Goal: Transaction & Acquisition: Purchase product/service

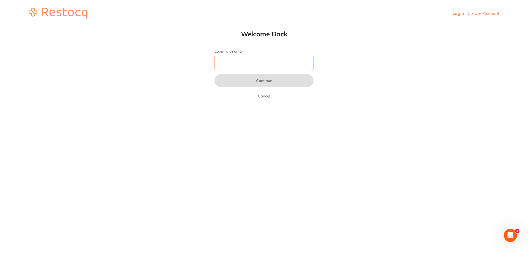
click at [247, 60] on input "Login with email" at bounding box center [264, 63] width 99 height 14
click at [249, 66] on input "Login with email" at bounding box center [264, 63] width 99 height 14
type input "[EMAIL_ADDRESS][DOMAIN_NAME]"
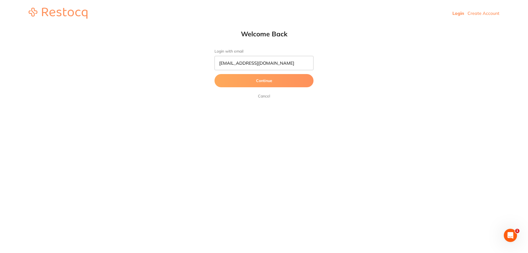
click at [266, 83] on button "Continue" at bounding box center [264, 80] width 99 height 13
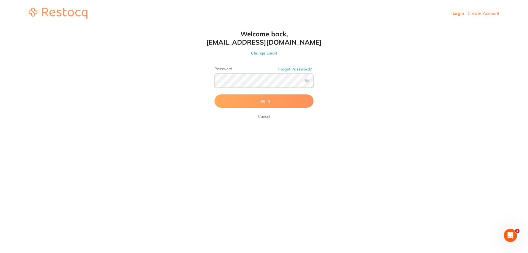
click at [255, 99] on button "Log In" at bounding box center [264, 100] width 99 height 13
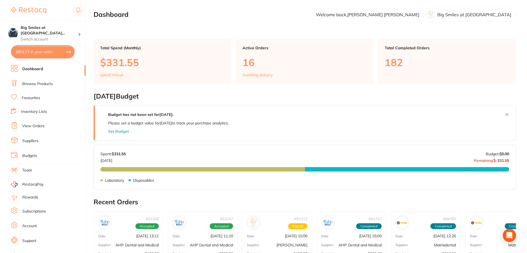
click at [37, 78] on ul "Dashboard Browse Products Favourites Inventory Lists View Orders Suppliers Budg…" at bounding box center [48, 160] width 75 height 190
click at [37, 82] on link "Browse Products" at bounding box center [37, 84] width 31 height 6
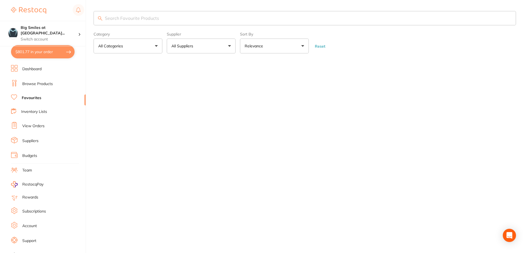
drag, startPoint x: 32, startPoint y: 106, endPoint x: 181, endPoint y: 15, distance: 173.9
click at [29, 98] on link "Favourites" at bounding box center [32, 98] width 20 height 6
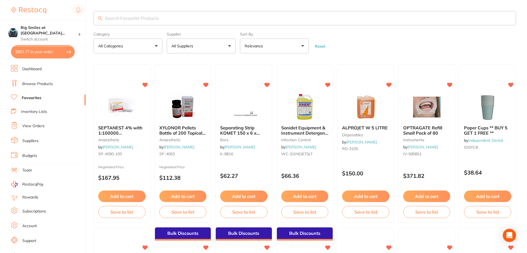
click at [151, 23] on input "search" at bounding box center [305, 18] width 422 height 14
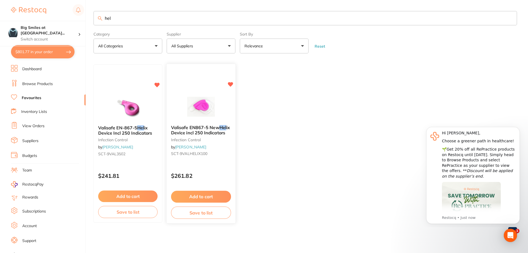
type input "hel"
click at [184, 126] on span "Valisafe EN867-5 New" at bounding box center [195, 128] width 48 height 6
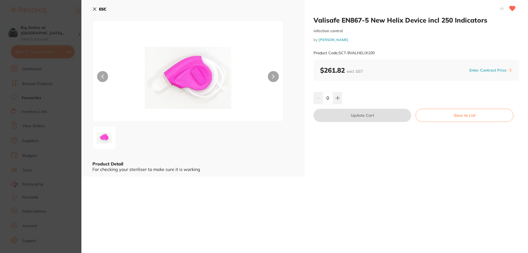
click at [274, 75] on icon at bounding box center [273, 77] width 2 height 4
click at [94, 8] on icon at bounding box center [94, 9] width 4 height 4
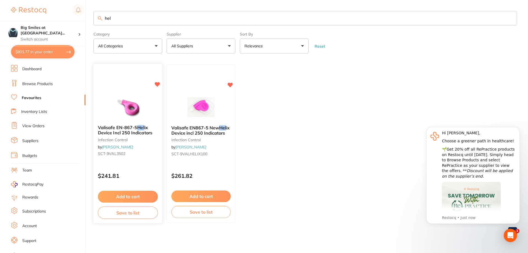
click at [139, 127] on em "Hel" at bounding box center [140, 128] width 7 height 6
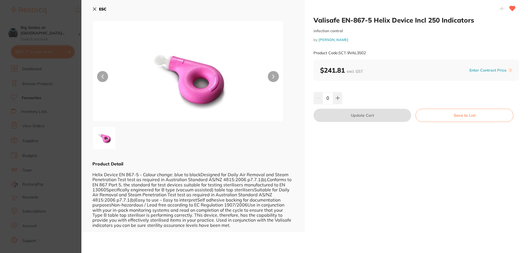
click at [276, 72] on button at bounding box center [273, 76] width 11 height 11
drag, startPoint x: 81, startPoint y: 5, endPoint x: 85, endPoint y: 6, distance: 4.1
click at [82, 5] on section "Valisafe EN-867-5 Helix Device Incl 250 Indicators infection control by [PERSON…" at bounding box center [264, 126] width 528 height 253
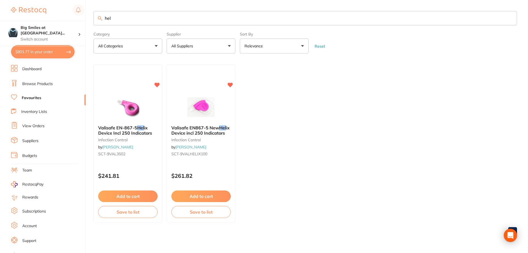
drag, startPoint x: 117, startPoint y: 21, endPoint x: 64, endPoint y: 20, distance: 52.8
click at [64, 20] on div "$801.77 Big Smiles at [GEOGRAPHIC_DATA]... Switch account Big Smiles at [GEOGRA…" at bounding box center [264, 126] width 528 height 253
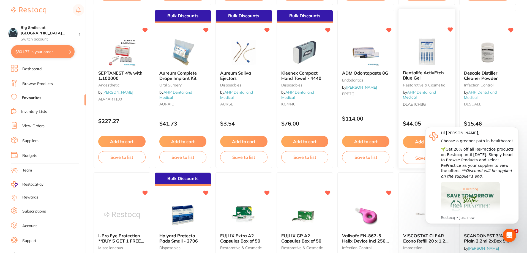
scroll to position [303, 0]
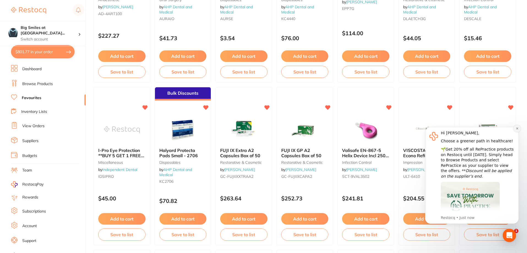
click at [516, 129] on icon "Dismiss notification" at bounding box center [517, 128] width 3 height 3
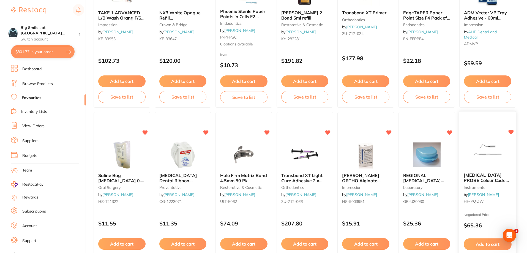
scroll to position [853, 0]
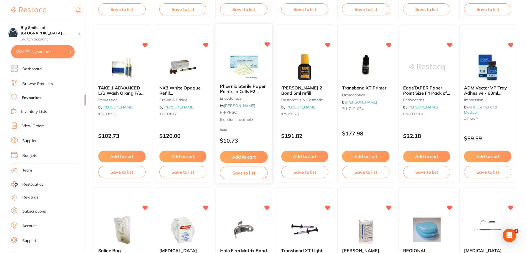
click at [248, 59] on img at bounding box center [244, 65] width 36 height 28
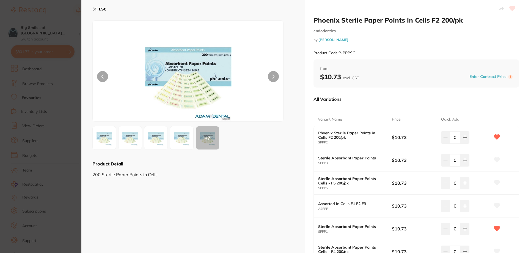
click at [93, 10] on icon at bounding box center [94, 9] width 4 height 4
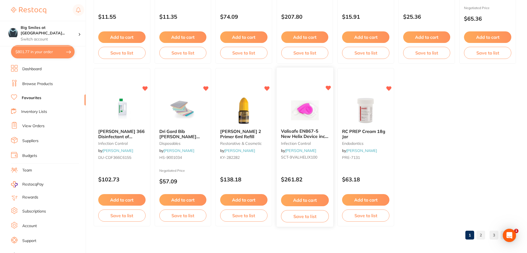
scroll to position [1137, 0]
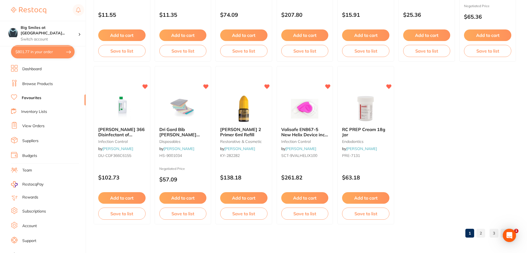
click at [482, 233] on link "2" at bounding box center [480, 233] width 9 height 11
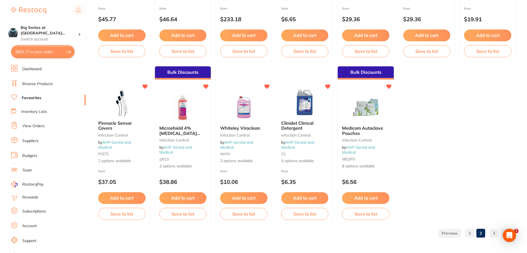
click at [496, 235] on link "3" at bounding box center [494, 233] width 9 height 11
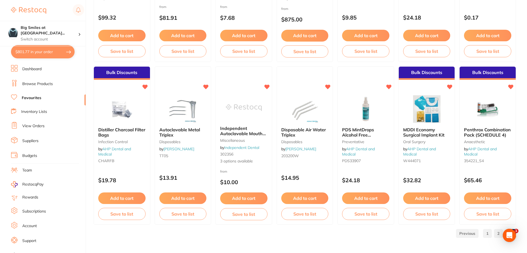
scroll to position [974, 0]
click at [500, 231] on link "2" at bounding box center [498, 233] width 9 height 11
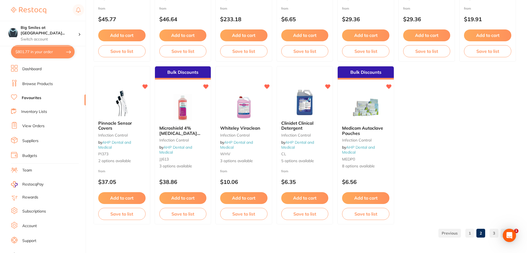
scroll to position [0, 0]
click at [472, 231] on link "1" at bounding box center [469, 233] width 9 height 11
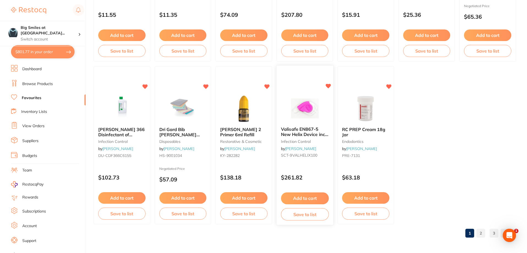
click at [303, 134] on span "Valisafe EN867-5 New Helix Device incl 250 Indicators" at bounding box center [304, 135] width 47 height 16
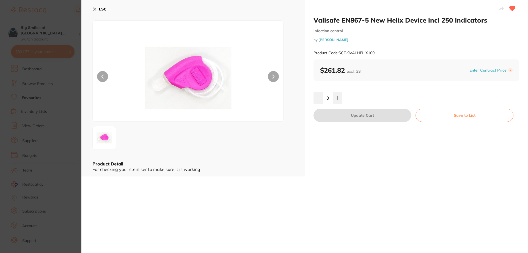
click at [98, 8] on button "ESC" at bounding box center [99, 8] width 14 height 9
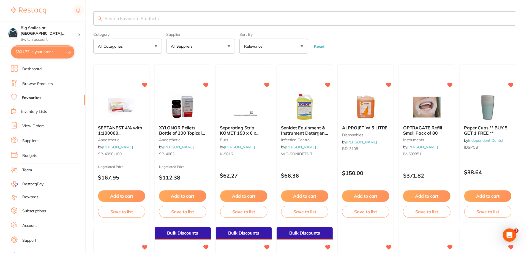
scroll to position [1137, 0]
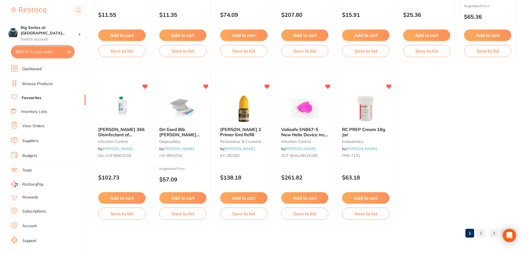
click at [34, 67] on link "Dashboard" at bounding box center [31, 69] width 19 height 6
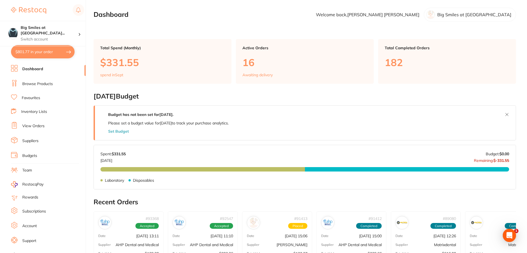
click at [37, 81] on link "Browse Products" at bounding box center [37, 84] width 31 height 6
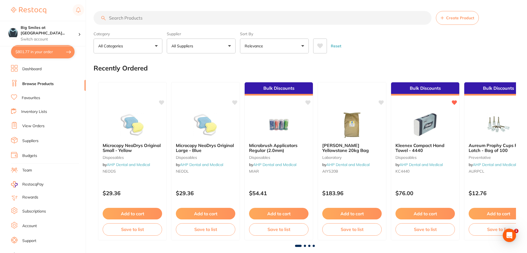
click at [140, 14] on input "search" at bounding box center [263, 18] width 338 height 14
type input "gloves"
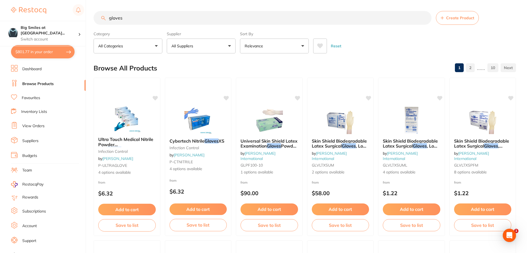
drag, startPoint x: 131, startPoint y: 12, endPoint x: 125, endPoint y: 16, distance: 6.7
click at [130, 12] on input "gloves" at bounding box center [263, 18] width 338 height 14
click at [32, 97] on link "Favourites" at bounding box center [31, 98] width 18 height 6
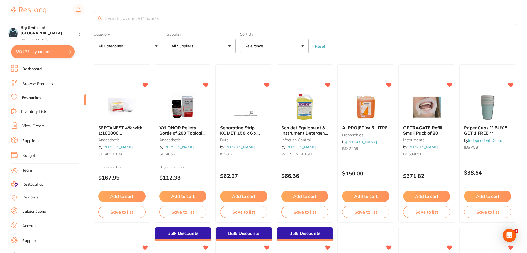
click at [135, 16] on input "search" at bounding box center [305, 18] width 422 height 14
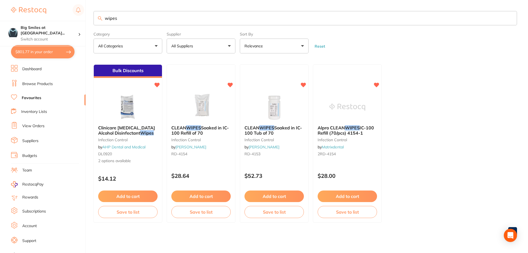
type input "wipes"
click at [302, 83] on icon at bounding box center [303, 84] width 5 height 5
click at [338, 129] on span "Alpro CLEAN" at bounding box center [332, 128] width 28 height 6
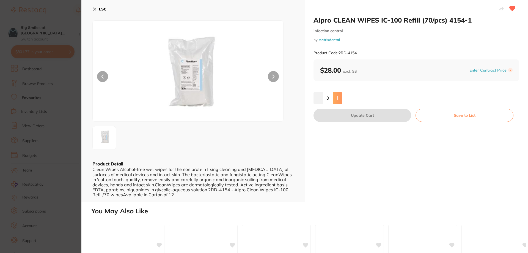
click at [339, 95] on button at bounding box center [337, 98] width 9 height 12
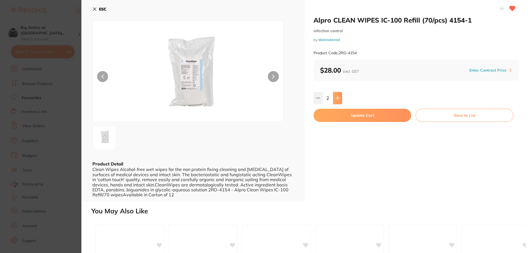
click at [339, 95] on button at bounding box center [337, 98] width 9 height 12
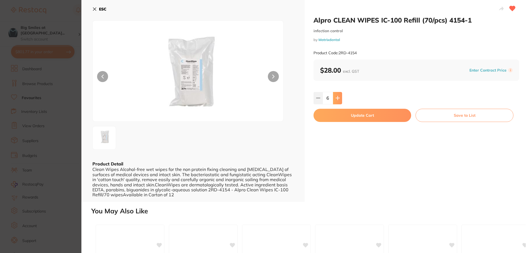
click at [339, 95] on button at bounding box center [337, 98] width 9 height 12
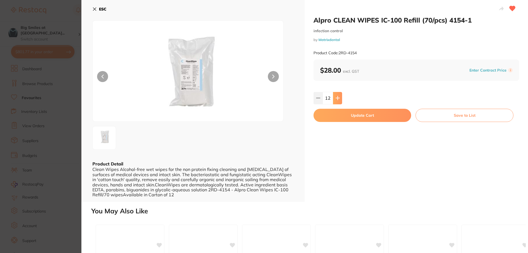
click at [339, 95] on button at bounding box center [337, 98] width 9 height 12
type input "15"
click at [347, 114] on button "Update Cart" at bounding box center [363, 115] width 98 height 13
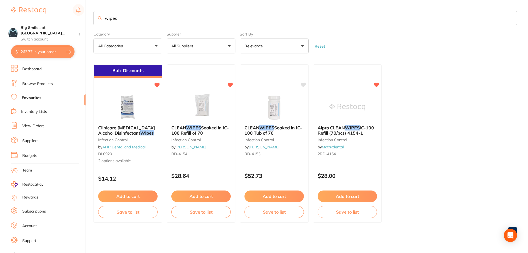
click at [230, 83] on icon at bounding box center [230, 85] width 5 height 4
click at [36, 51] on button "$1,263.77 in your order" at bounding box center [43, 51] width 64 height 13
checkbox input "true"
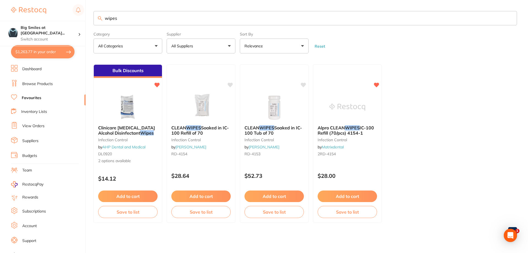
checkbox input "true"
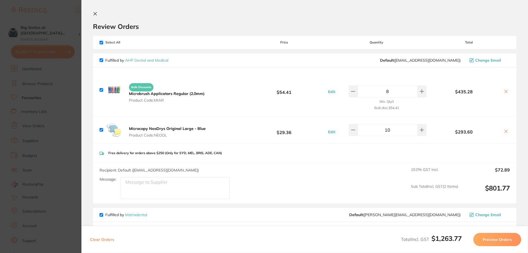
click at [100, 130] on input "checkbox" at bounding box center [102, 130] width 4 height 4
checkbox input "false"
click at [101, 90] on input "checkbox" at bounding box center [102, 90] width 4 height 4
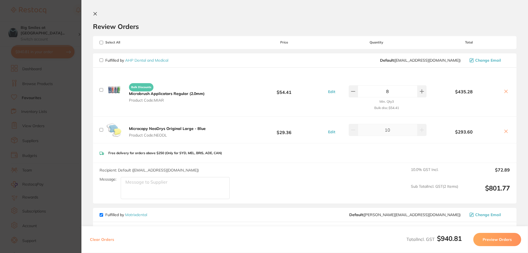
checkbox input "false"
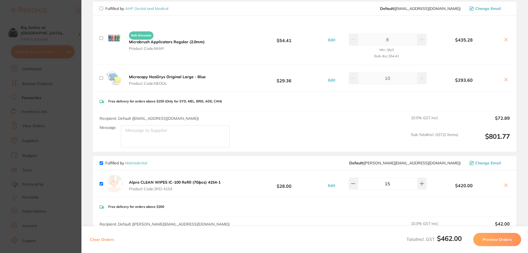
scroll to position [143, 0]
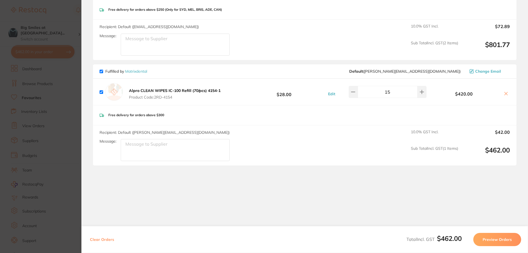
click at [490, 242] on button "Preview Orders" at bounding box center [498, 239] width 48 height 13
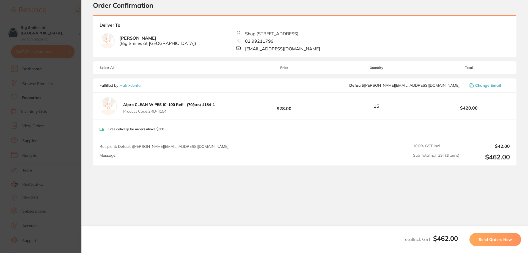
scroll to position [0, 0]
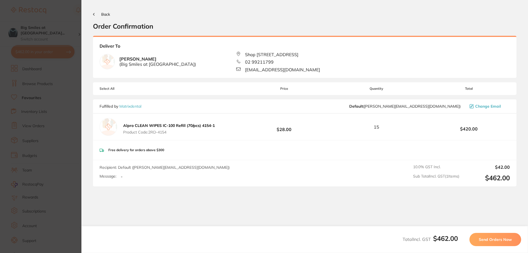
click at [490, 237] on span "Send Orders Now" at bounding box center [495, 239] width 33 height 5
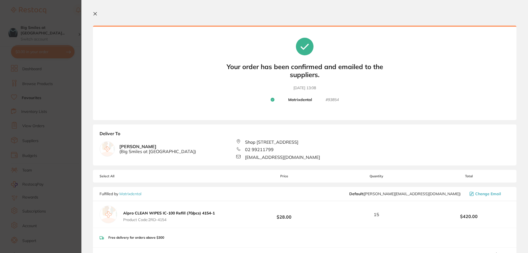
click at [94, 12] on icon at bounding box center [95, 14] width 4 height 4
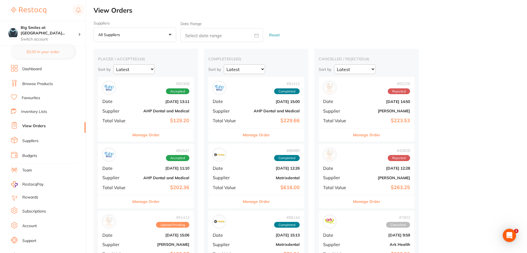
click at [95, 12] on h2 "View Orders" at bounding box center [310, 11] width 433 height 8
checkbox input "false"
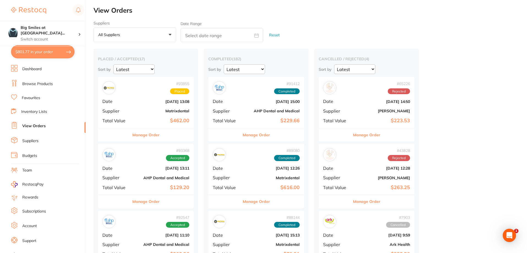
click at [41, 81] on link "Browse Products" at bounding box center [37, 84] width 31 height 6
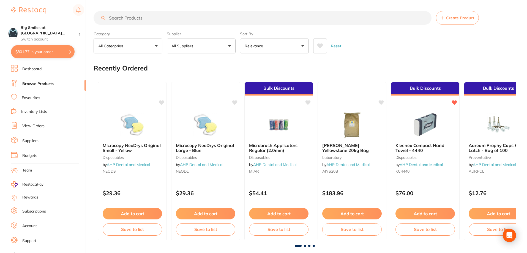
click at [146, 17] on input "search" at bounding box center [263, 18] width 338 height 14
click at [118, 18] on input "search" at bounding box center [263, 18] width 338 height 14
type input "cups"
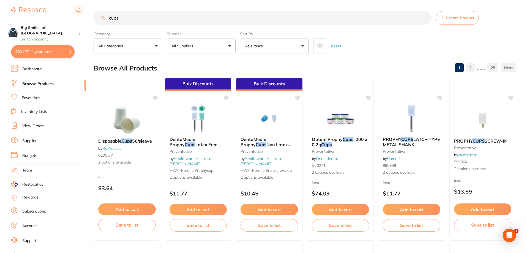
click at [32, 95] on li "Favourites" at bounding box center [48, 97] width 75 height 7
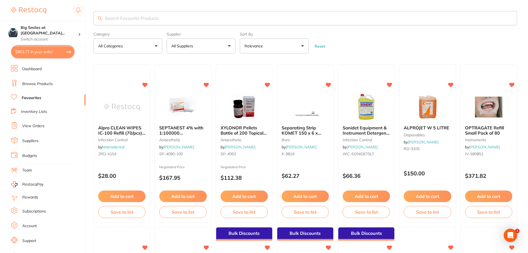
click at [110, 19] on input "search" at bounding box center [306, 18] width 424 height 14
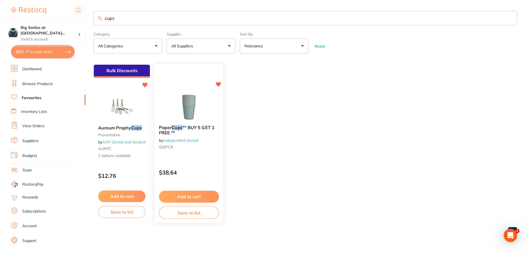
type input "cups"
click at [182, 127] on em "Cups" at bounding box center [177, 128] width 11 height 6
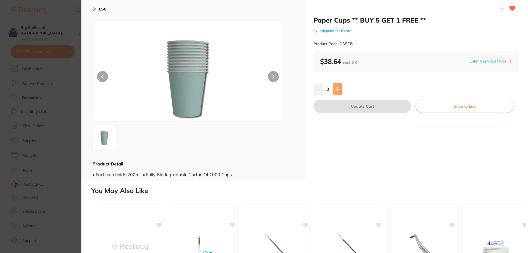
click at [338, 89] on icon at bounding box center [338, 89] width 4 height 4
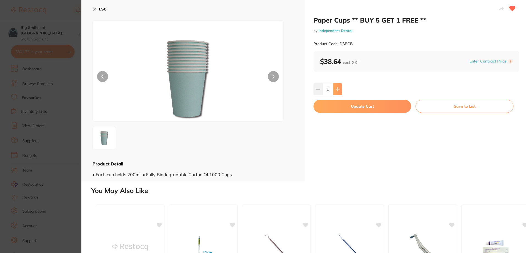
click at [338, 89] on icon at bounding box center [338, 89] width 4 height 4
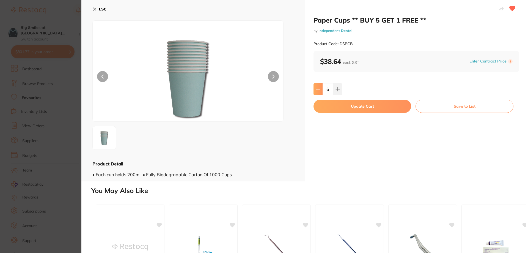
click at [316, 90] on icon at bounding box center [318, 89] width 4 height 4
type input "5"
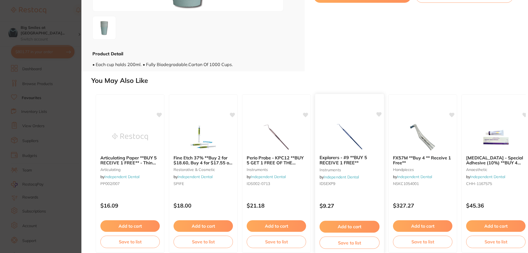
scroll to position [27, 0]
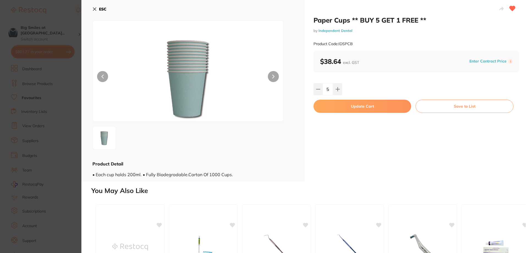
click at [364, 106] on button "Update Cart" at bounding box center [363, 106] width 98 height 13
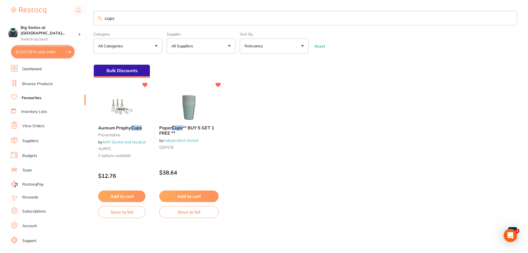
click at [51, 56] on button "$1,014.29 in your order" at bounding box center [43, 51] width 64 height 13
checkbox input "true"
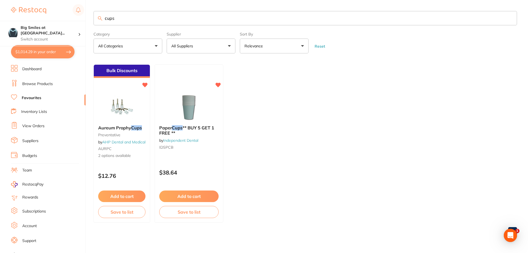
checkbox input "true"
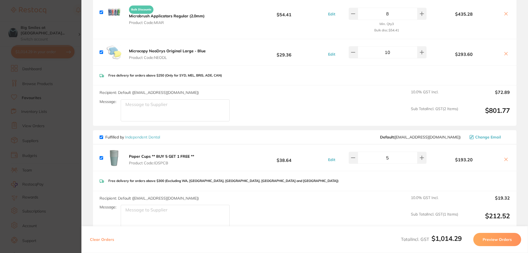
scroll to position [110, 0]
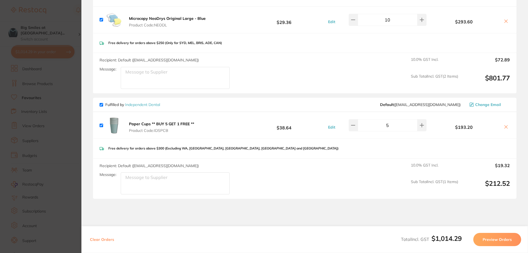
click at [152, 124] on b "Paper Cups ** BUY 5 GET 1 FREE **" at bounding box center [161, 123] width 65 height 5
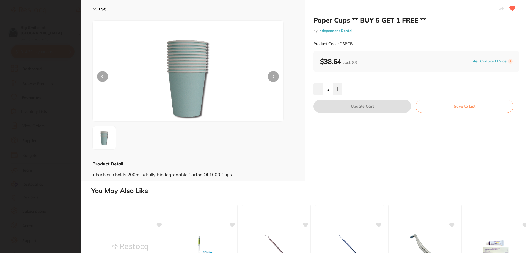
scroll to position [0, 0]
click at [317, 90] on icon at bounding box center [318, 89] width 4 height 4
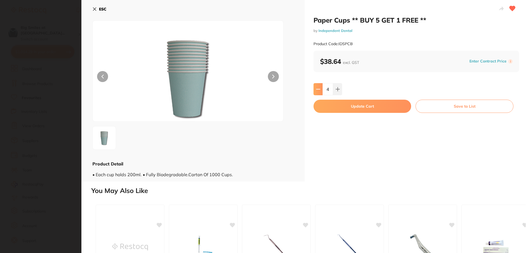
click at [317, 90] on icon at bounding box center [318, 89] width 4 height 4
type input "1"
click at [366, 108] on button "Update Cart" at bounding box center [363, 106] width 98 height 13
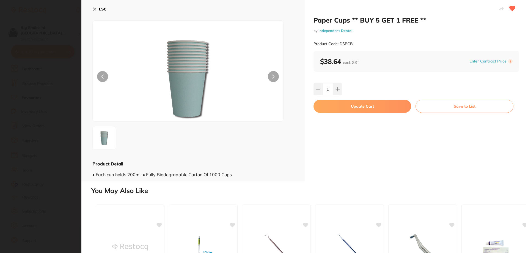
type input "1"
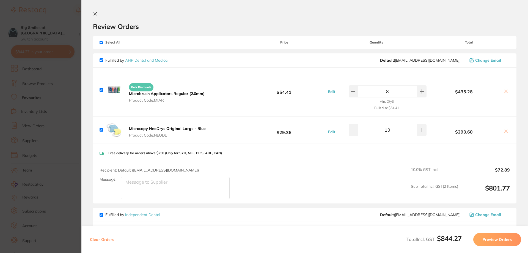
click at [94, 14] on icon at bounding box center [95, 14] width 4 height 4
click at [94, 14] on input "cups" at bounding box center [306, 18] width 424 height 14
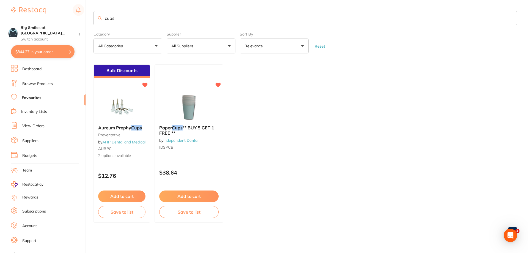
click at [123, 20] on input "cups" at bounding box center [306, 18] width 424 height 14
drag, startPoint x: 123, startPoint y: 20, endPoint x: 110, endPoint y: 20, distance: 13.5
click at [123, 20] on input "cups" at bounding box center [306, 18] width 424 height 14
click at [35, 84] on link "Browse Products" at bounding box center [37, 84] width 31 height 6
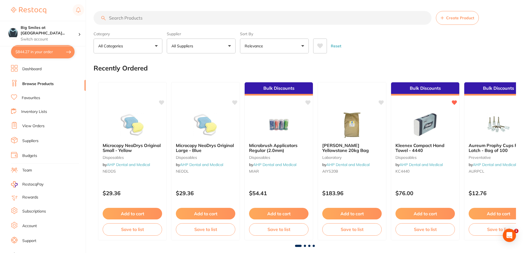
click at [131, 18] on input "search" at bounding box center [263, 18] width 338 height 14
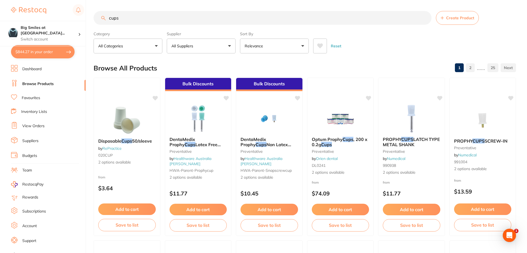
type input "cups"
click at [175, 48] on p "All Suppliers" at bounding box center [183, 46] width 24 height 6
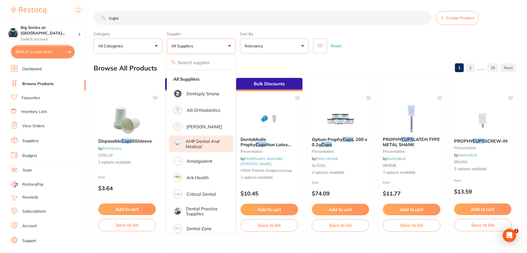
click at [192, 143] on p "AHP Dental and Medical" at bounding box center [206, 144] width 40 height 10
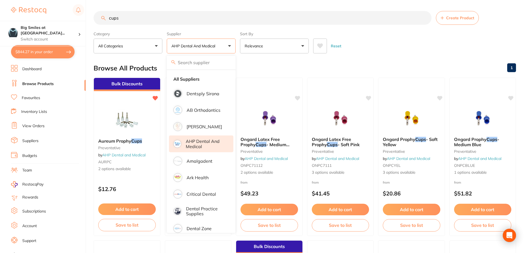
click at [384, 40] on div "Reset" at bounding box center [412, 43] width 198 height 19
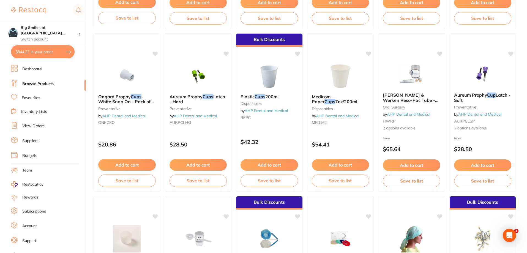
scroll to position [193, 0]
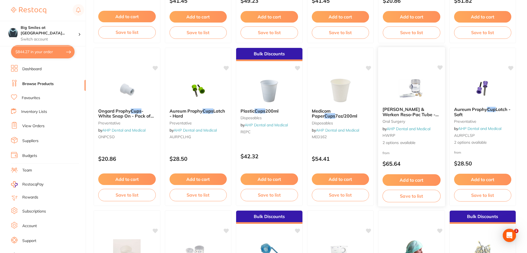
click at [326, 110] on span "Medicom Paper" at bounding box center [321, 113] width 19 height 10
click at [328, 107] on section at bounding box center [263, 126] width 527 height 253
click at [372, 67] on icon at bounding box center [369, 68] width 6 height 6
click at [340, 178] on button "Add to cart" at bounding box center [340, 180] width 58 height 12
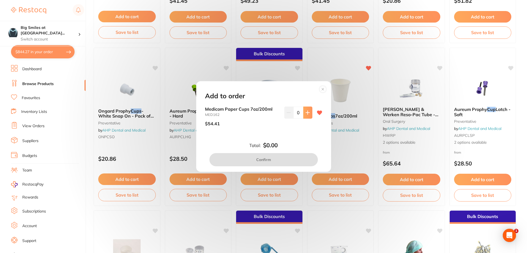
click at [307, 113] on icon at bounding box center [307, 112] width 4 height 4
type input "1"
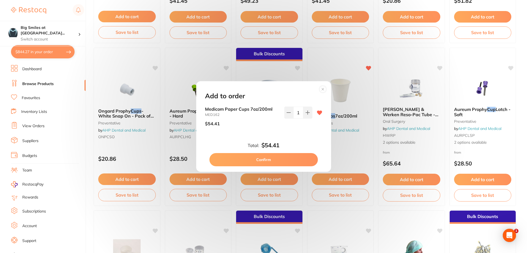
click at [274, 155] on button "Confirm" at bounding box center [263, 159] width 108 height 13
checkbox input "false"
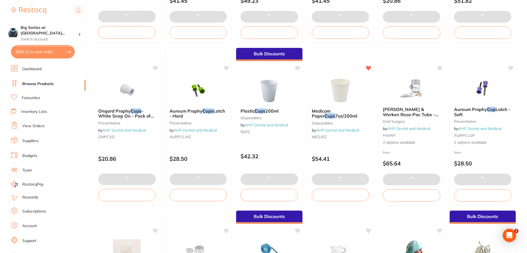
click at [45, 51] on button "$904.12 in your order" at bounding box center [43, 51] width 64 height 13
checkbox input "true"
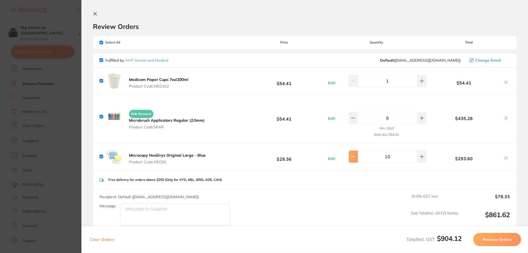
click at [354, 157] on icon at bounding box center [353, 156] width 4 height 4
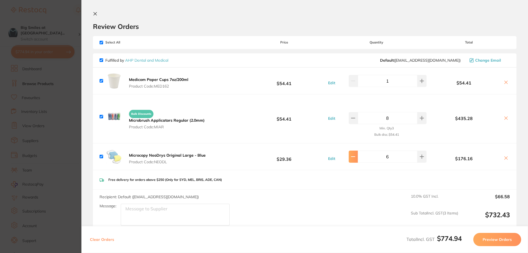
type input "5"
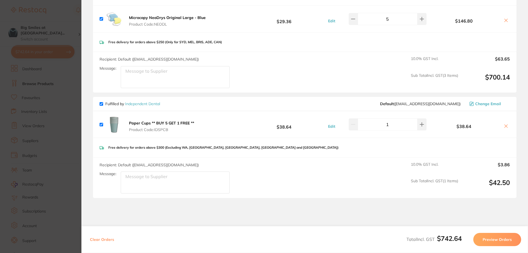
scroll to position [170, 0]
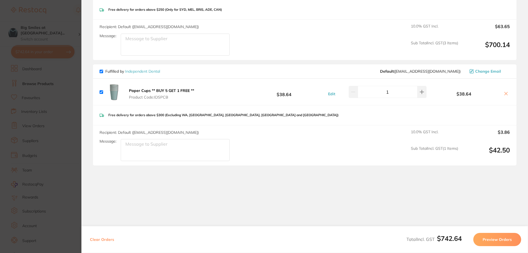
click at [100, 72] on input "checkbox" at bounding box center [102, 72] width 4 height 4
checkbox input "false"
click at [503, 244] on button "Preview Orders" at bounding box center [498, 239] width 48 height 13
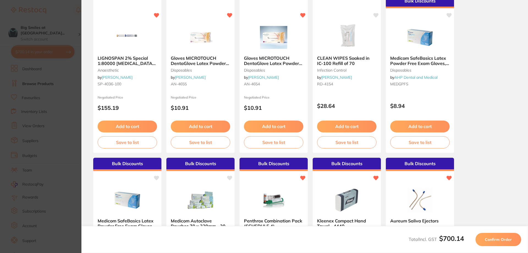
scroll to position [0, 0]
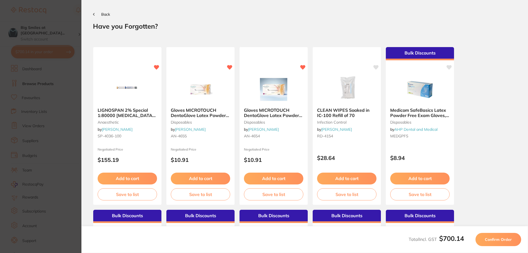
click at [502, 244] on button "Confirm Order" at bounding box center [499, 239] width 46 height 13
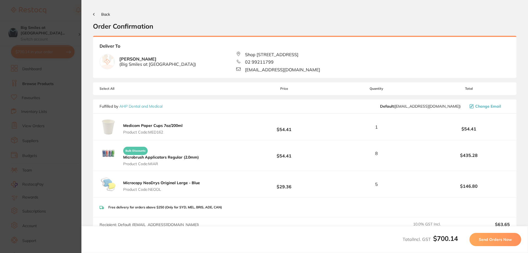
click at [500, 237] on span "Send Orders Now" at bounding box center [495, 239] width 33 height 5
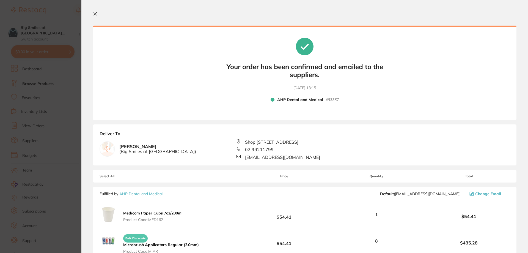
drag, startPoint x: 97, startPoint y: 13, endPoint x: 43, endPoint y: 51, distance: 66.0
click at [97, 13] on icon at bounding box center [95, 14] width 4 height 4
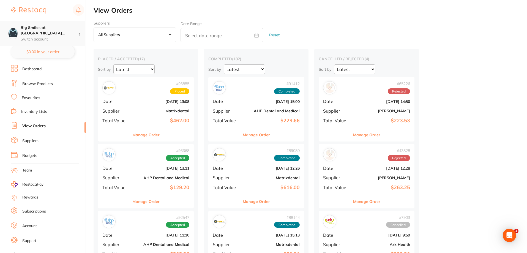
checkbox input "false"
